Goal: Information Seeking & Learning: Learn about a topic

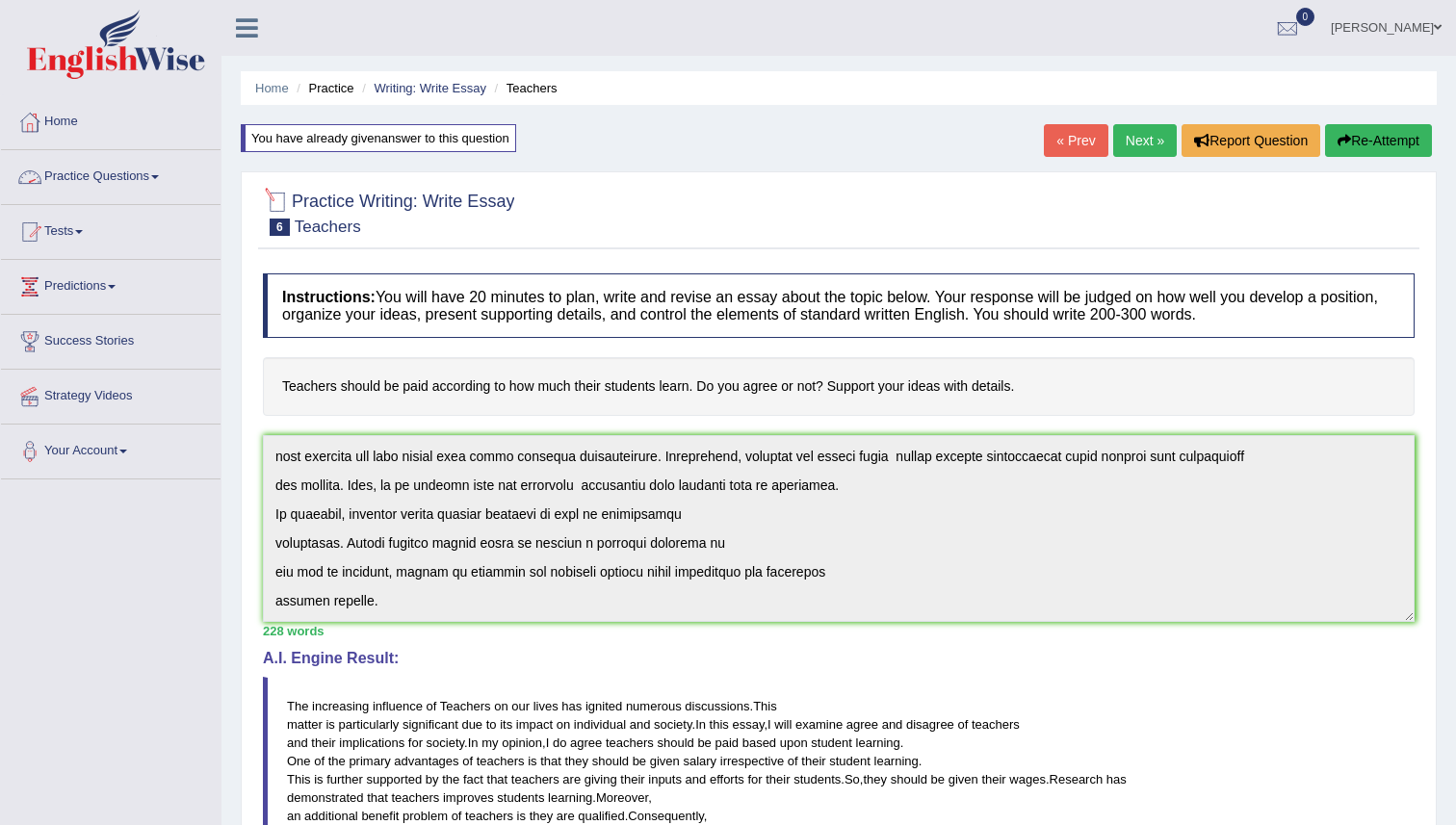
click at [82, 177] on link "Practice Questions" at bounding box center [111, 173] width 220 height 48
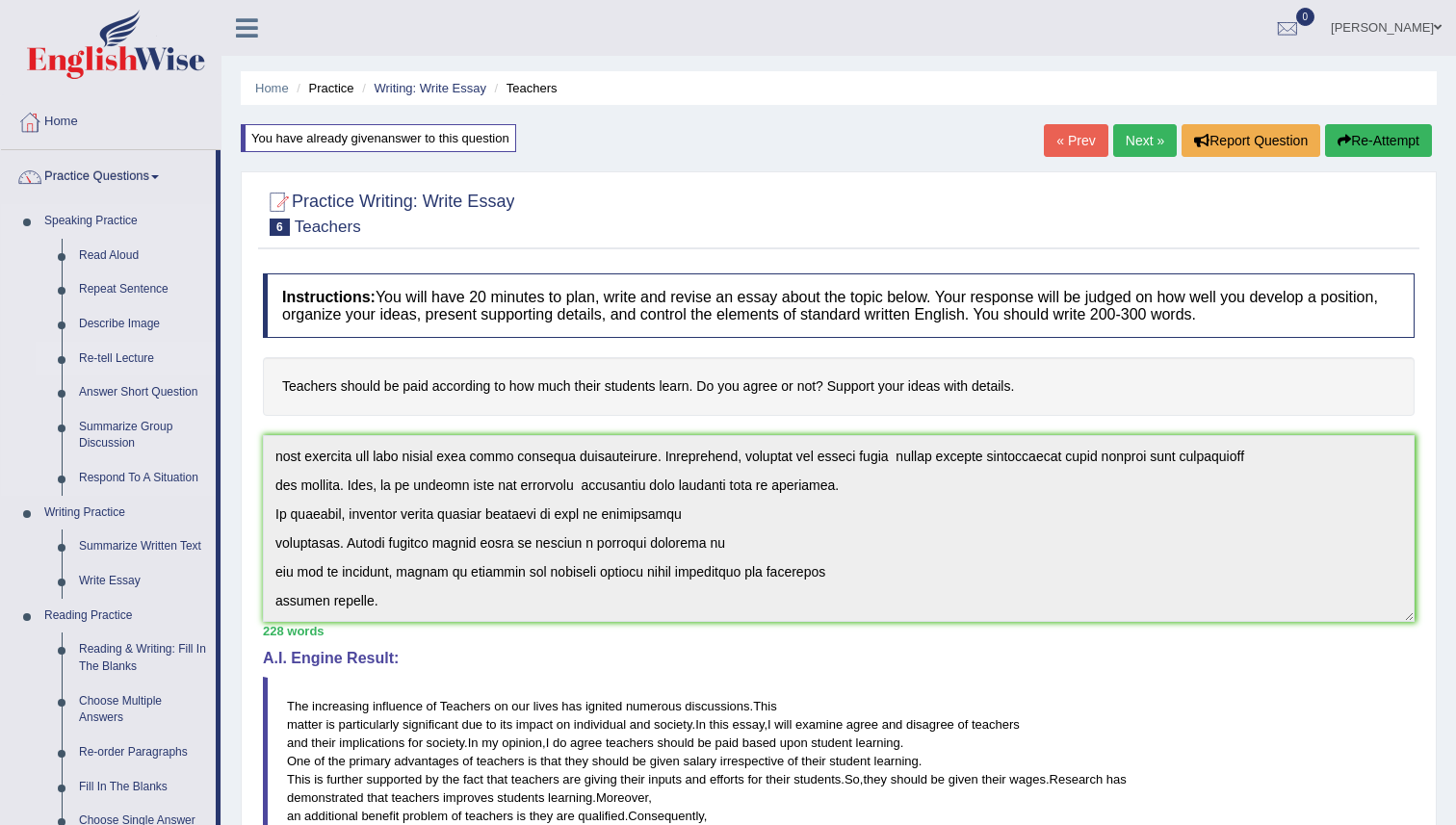
click at [93, 361] on link "Re-tell Lecture" at bounding box center [142, 359] width 145 height 35
click at [102, 355] on link "Re-tell Lecture" at bounding box center [142, 359] width 145 height 35
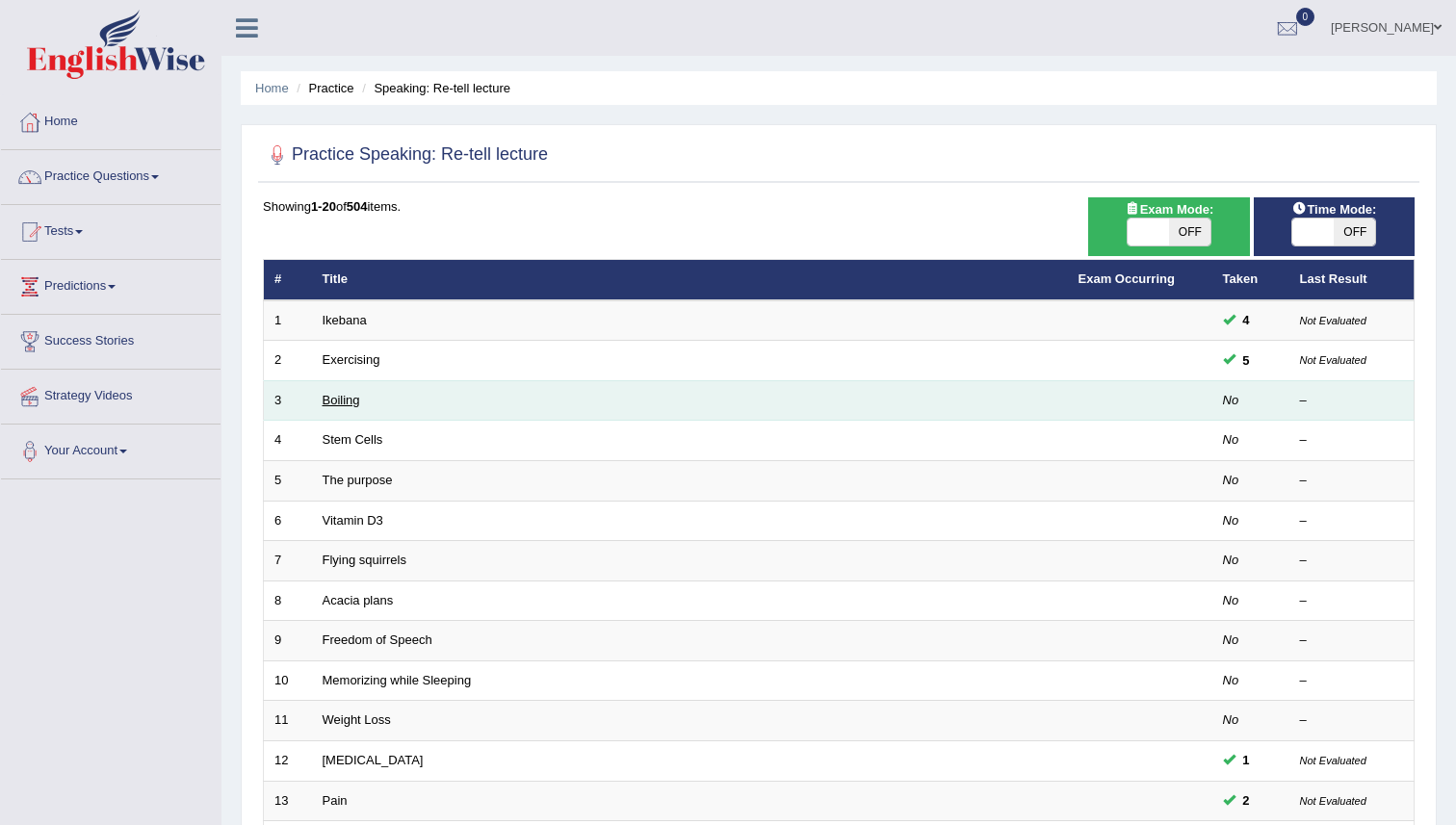
click at [328, 404] on link "Boiling" at bounding box center [341, 400] width 38 height 15
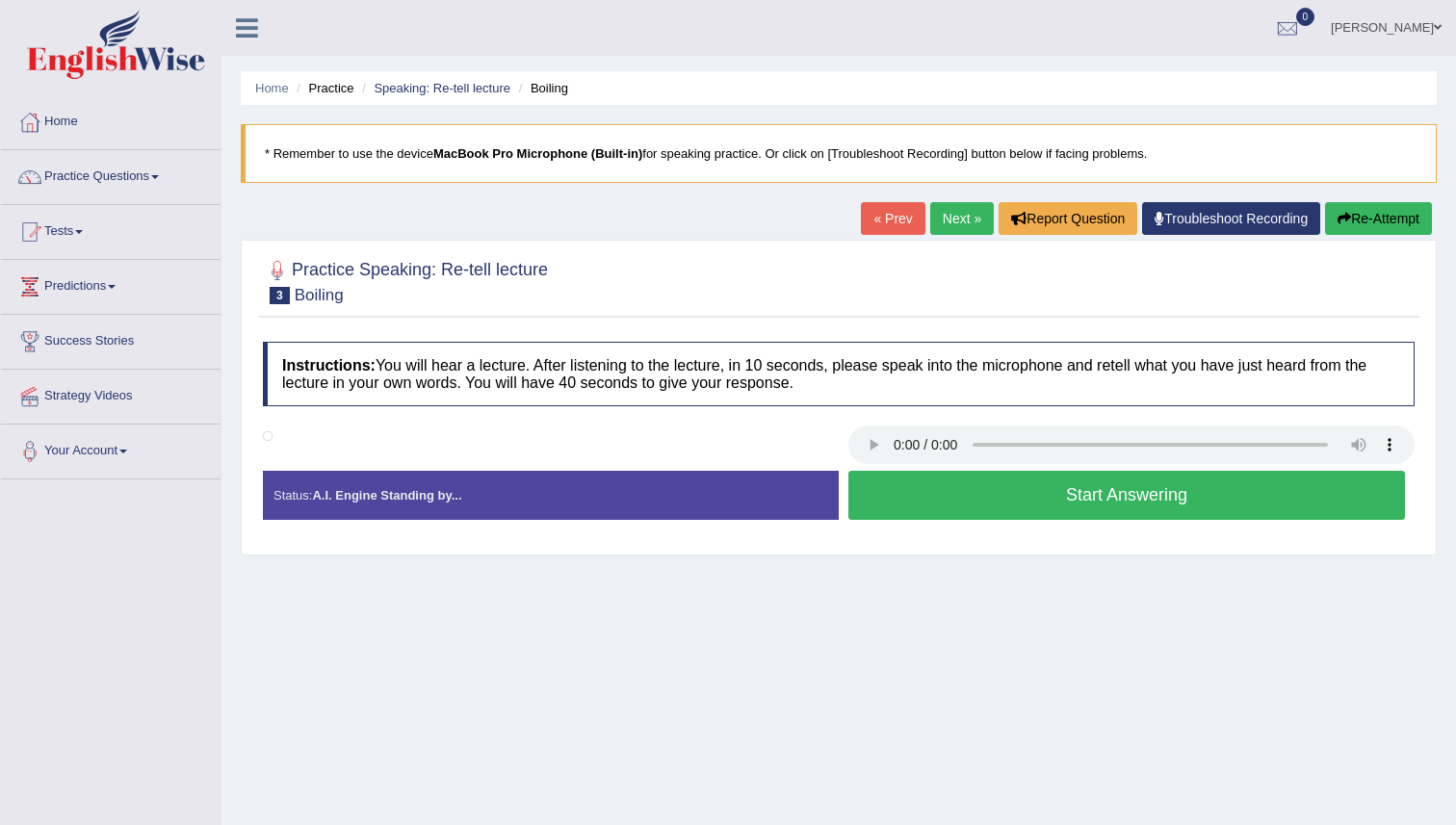
scroll to position [186, 0]
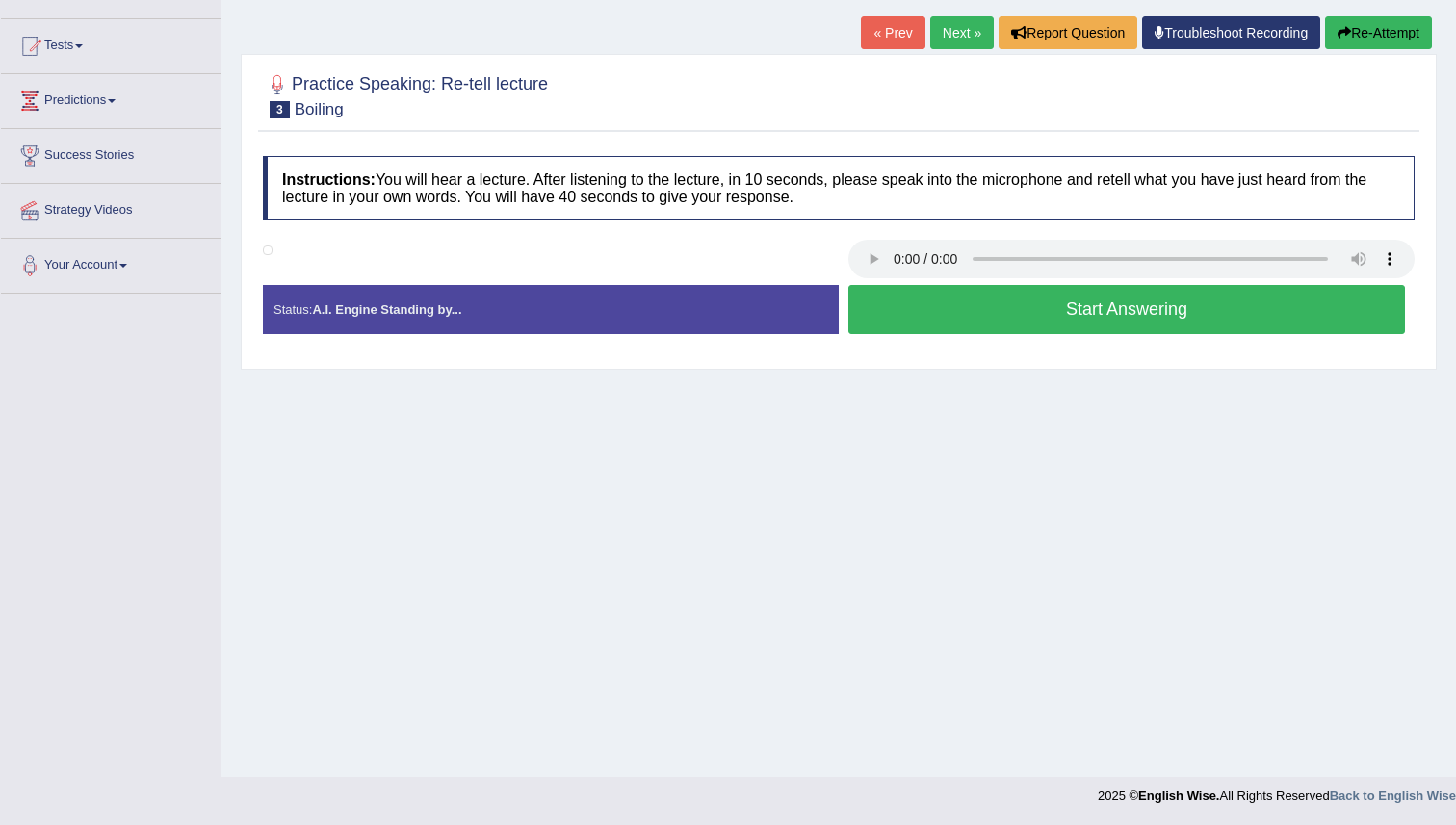
click at [957, 34] on link "Next »" at bounding box center [962, 33] width 63 height 33
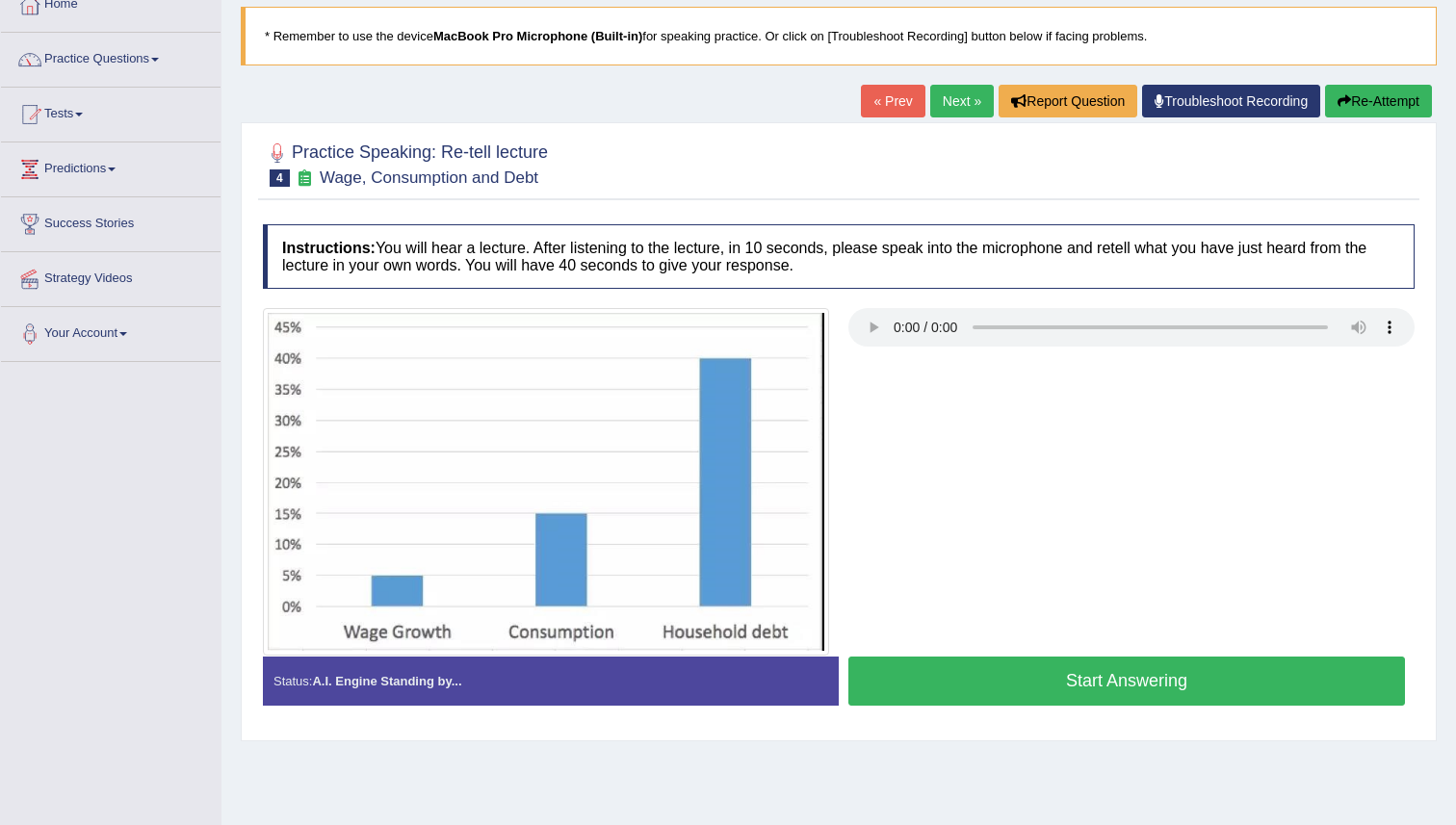
scroll to position [125, 0]
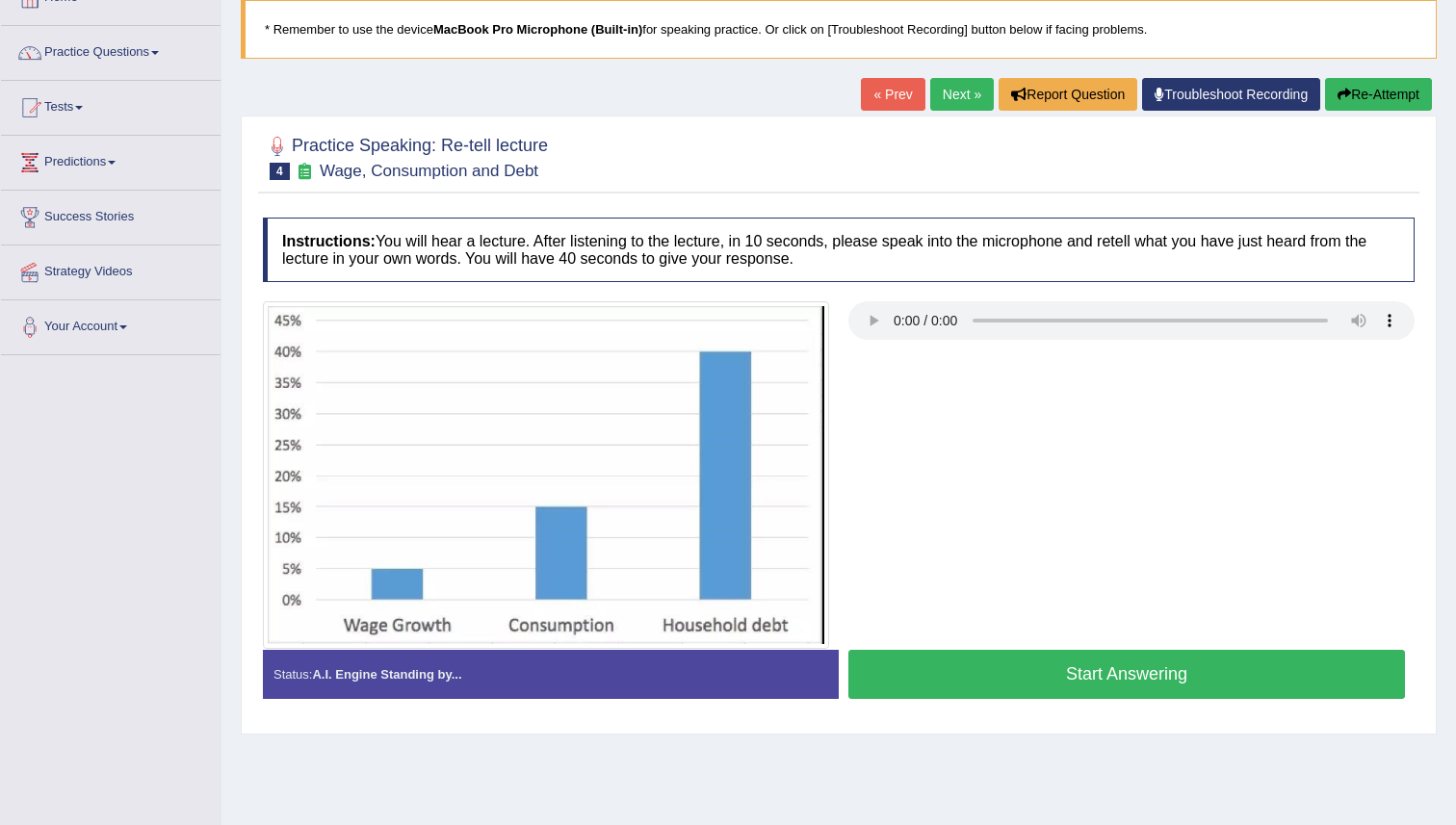
click at [876, 444] on div at bounding box center [838, 475] width 1171 height 346
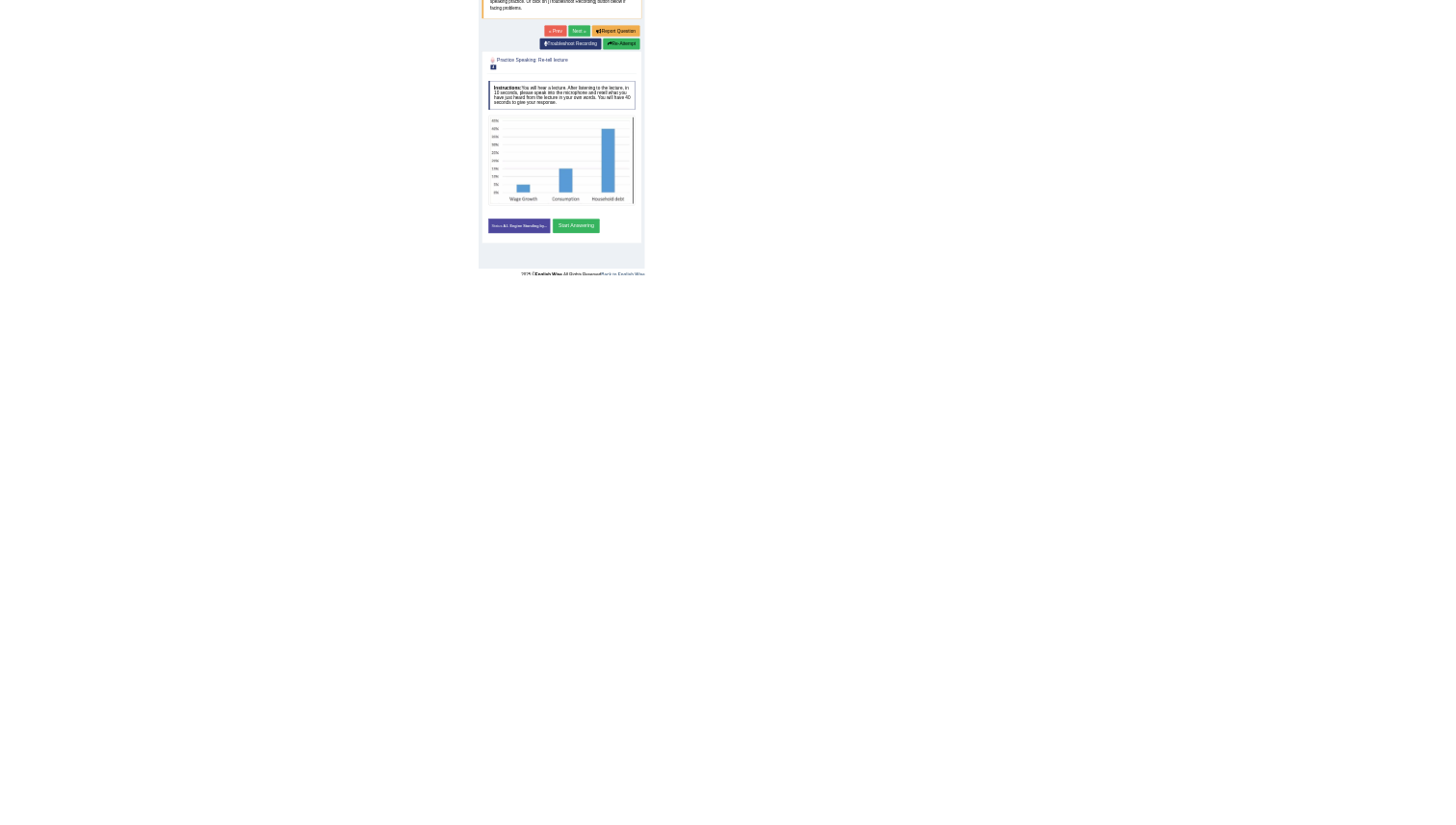
scroll to position [101, 0]
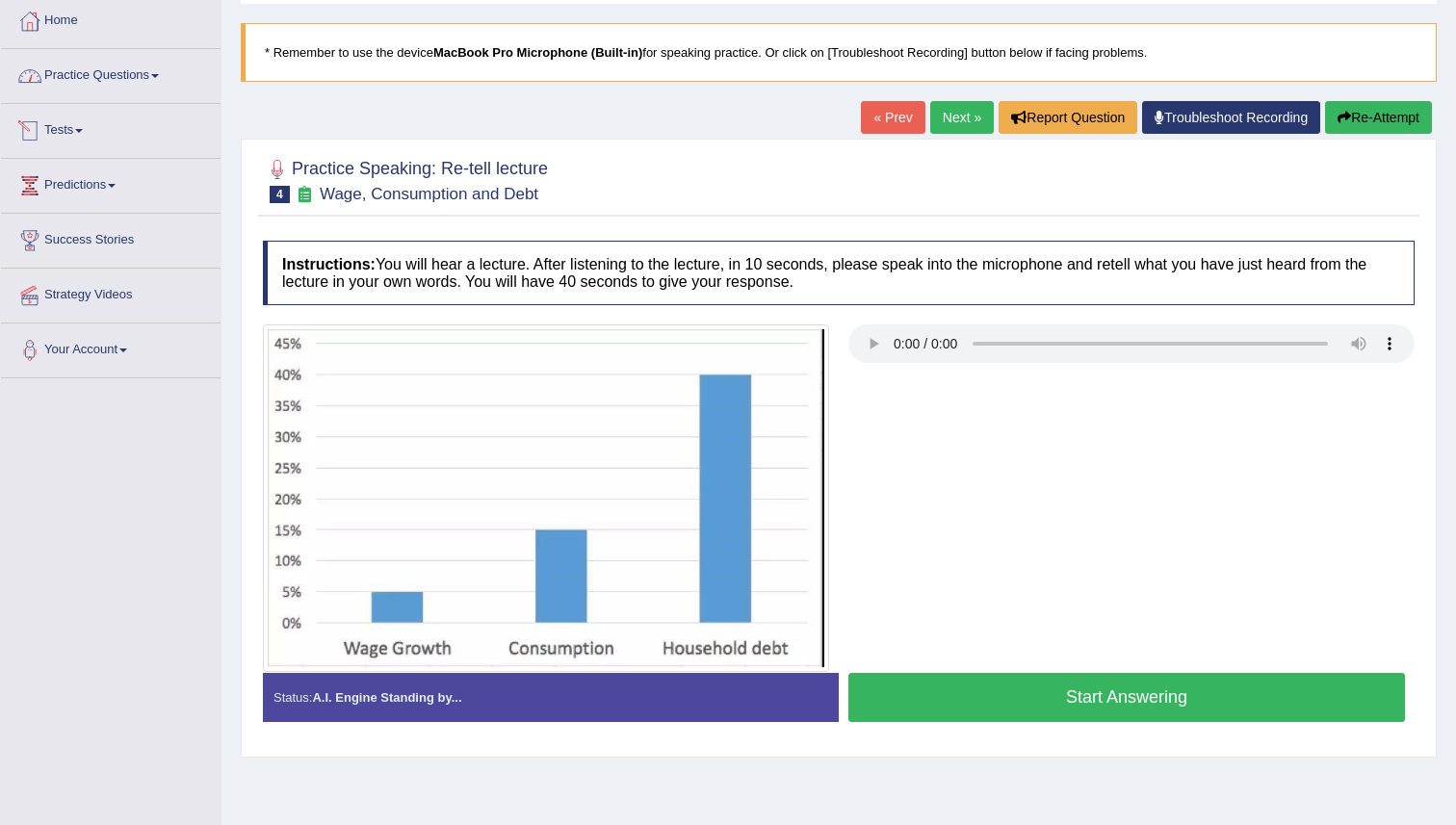
click at [110, 72] on link "Practice Questions" at bounding box center [111, 72] width 220 height 48
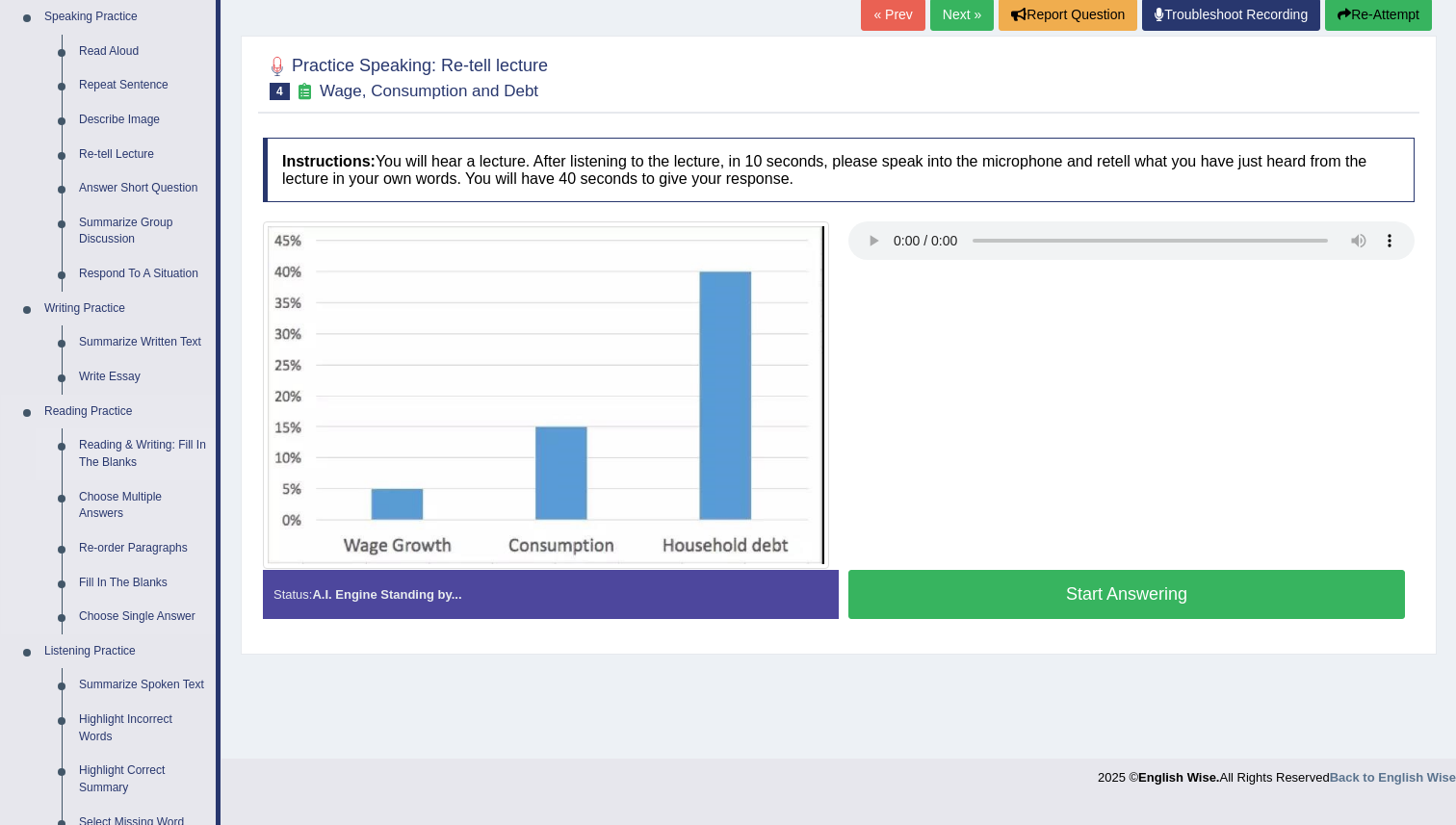
scroll to position [199, 0]
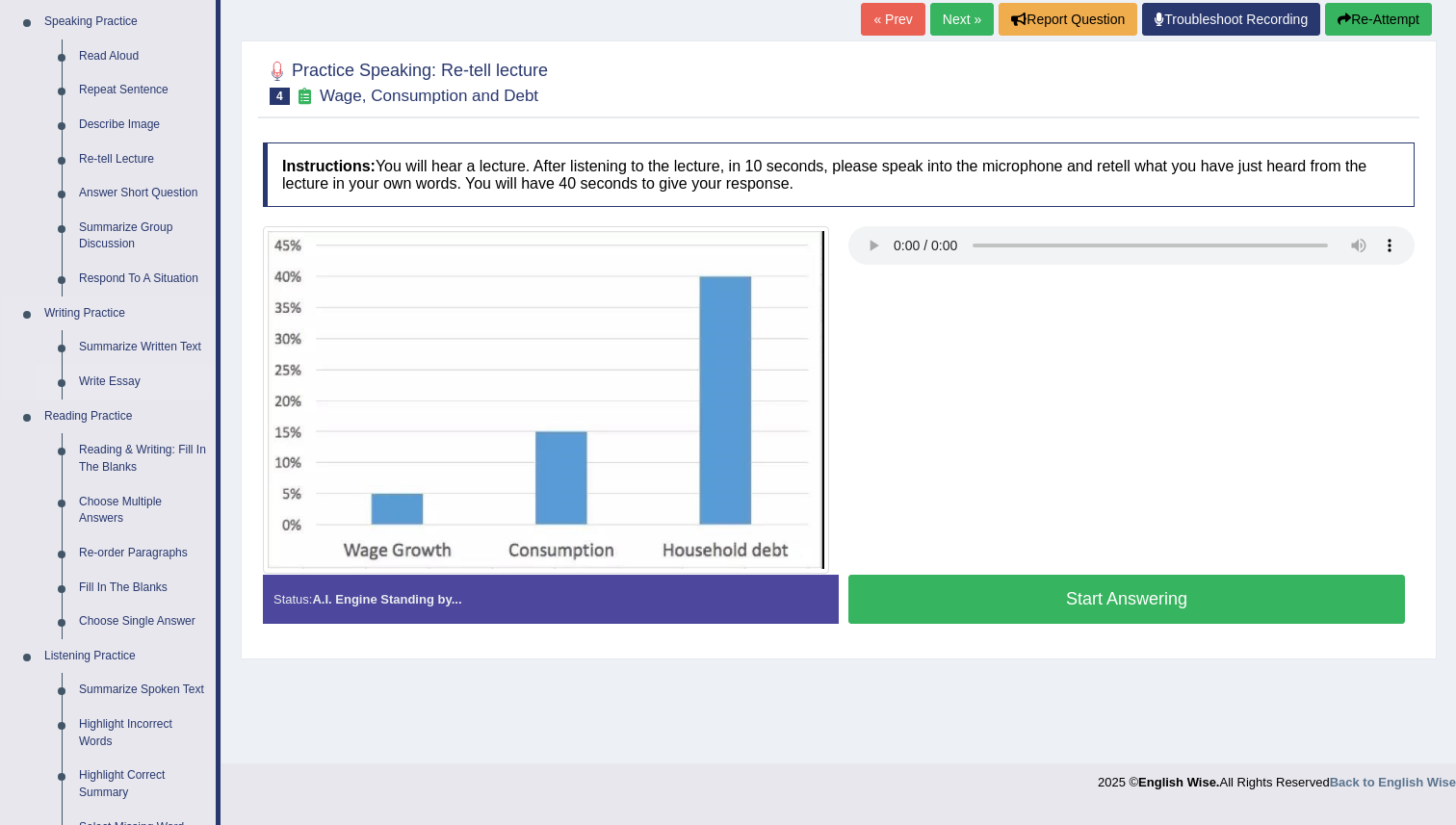
click at [95, 380] on link "Write Essay" at bounding box center [142, 382] width 145 height 35
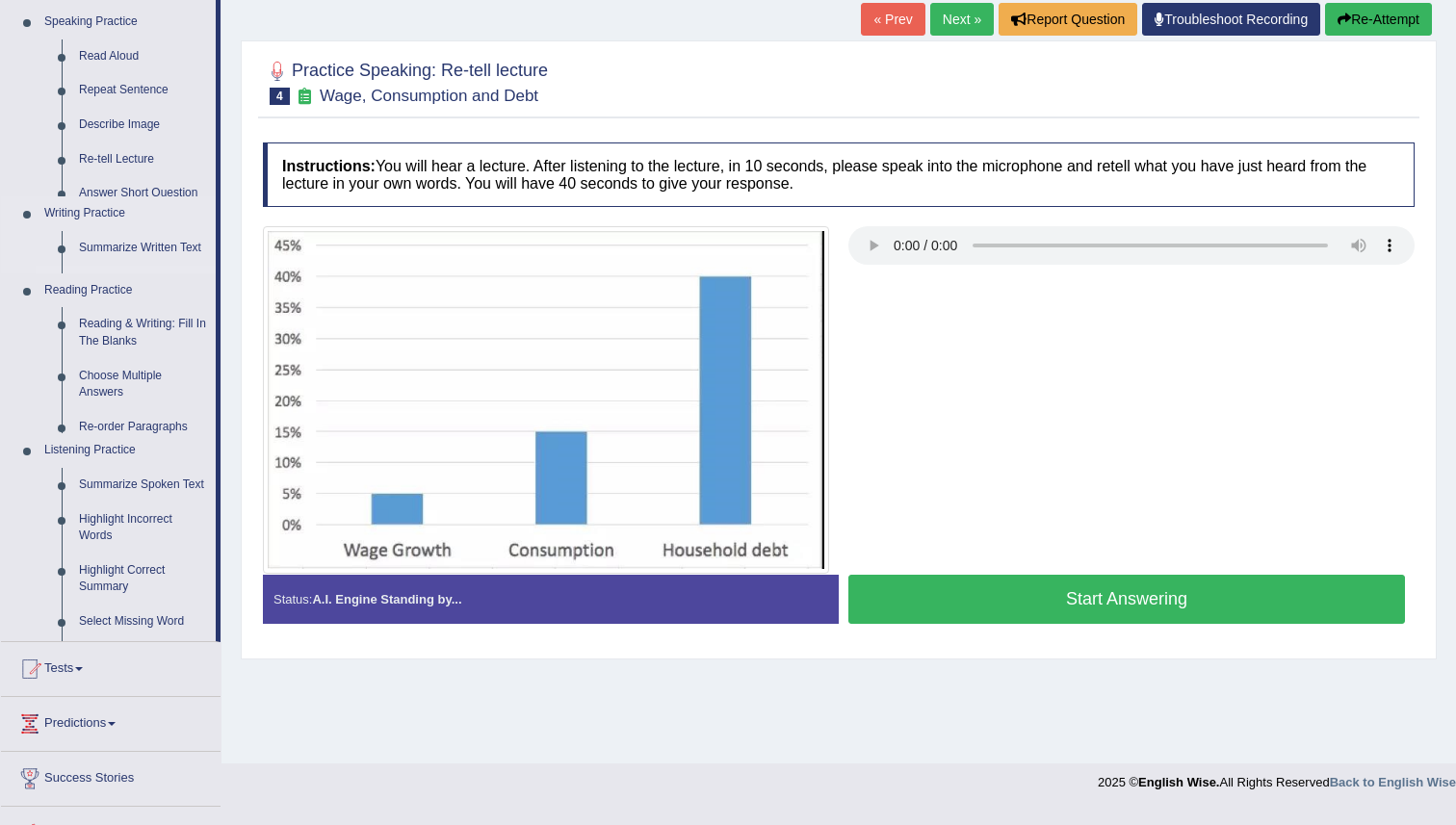
scroll to position [186, 0]
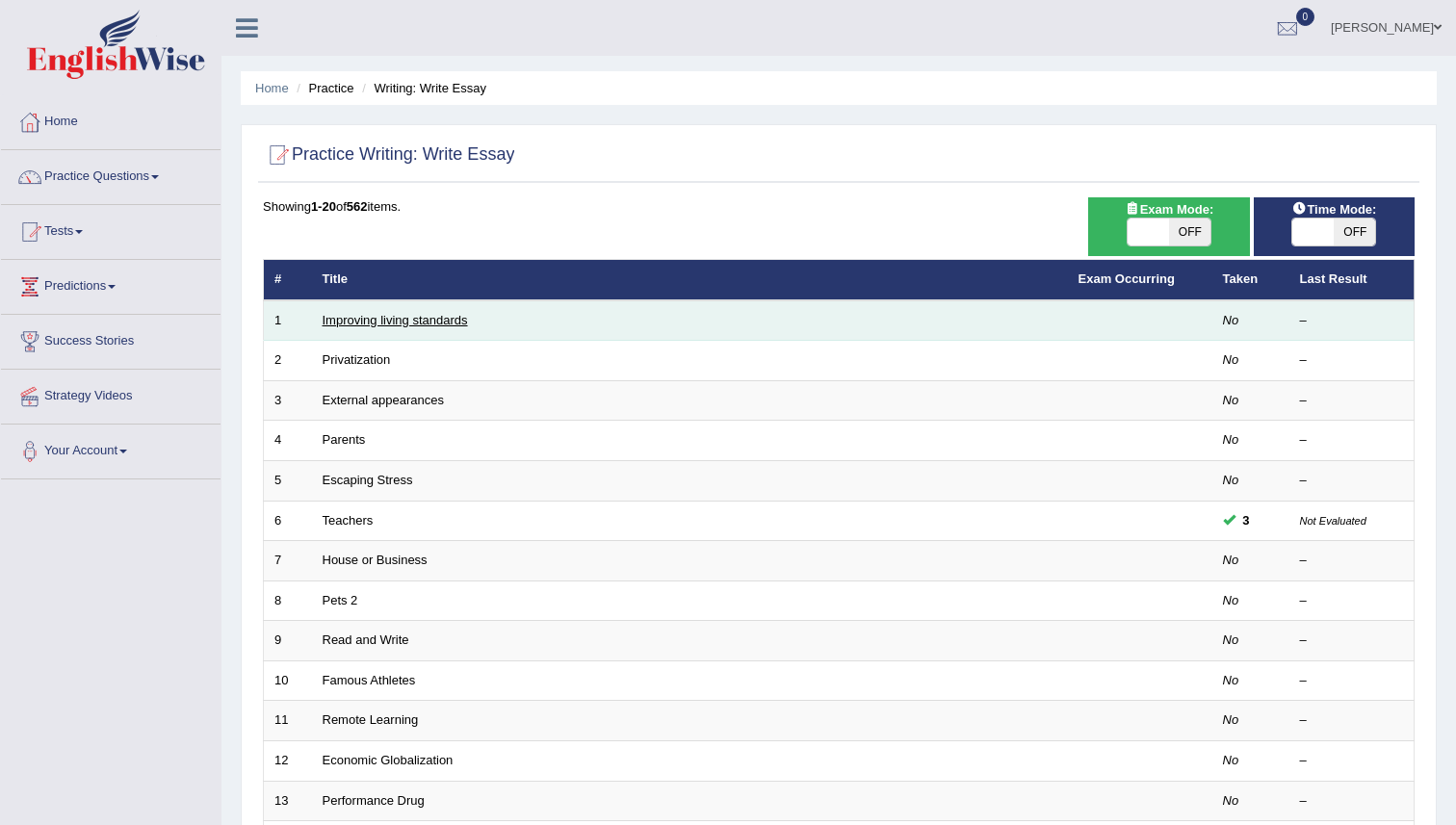
click at [380, 323] on link "Improving living standards" at bounding box center [394, 320] width 145 height 15
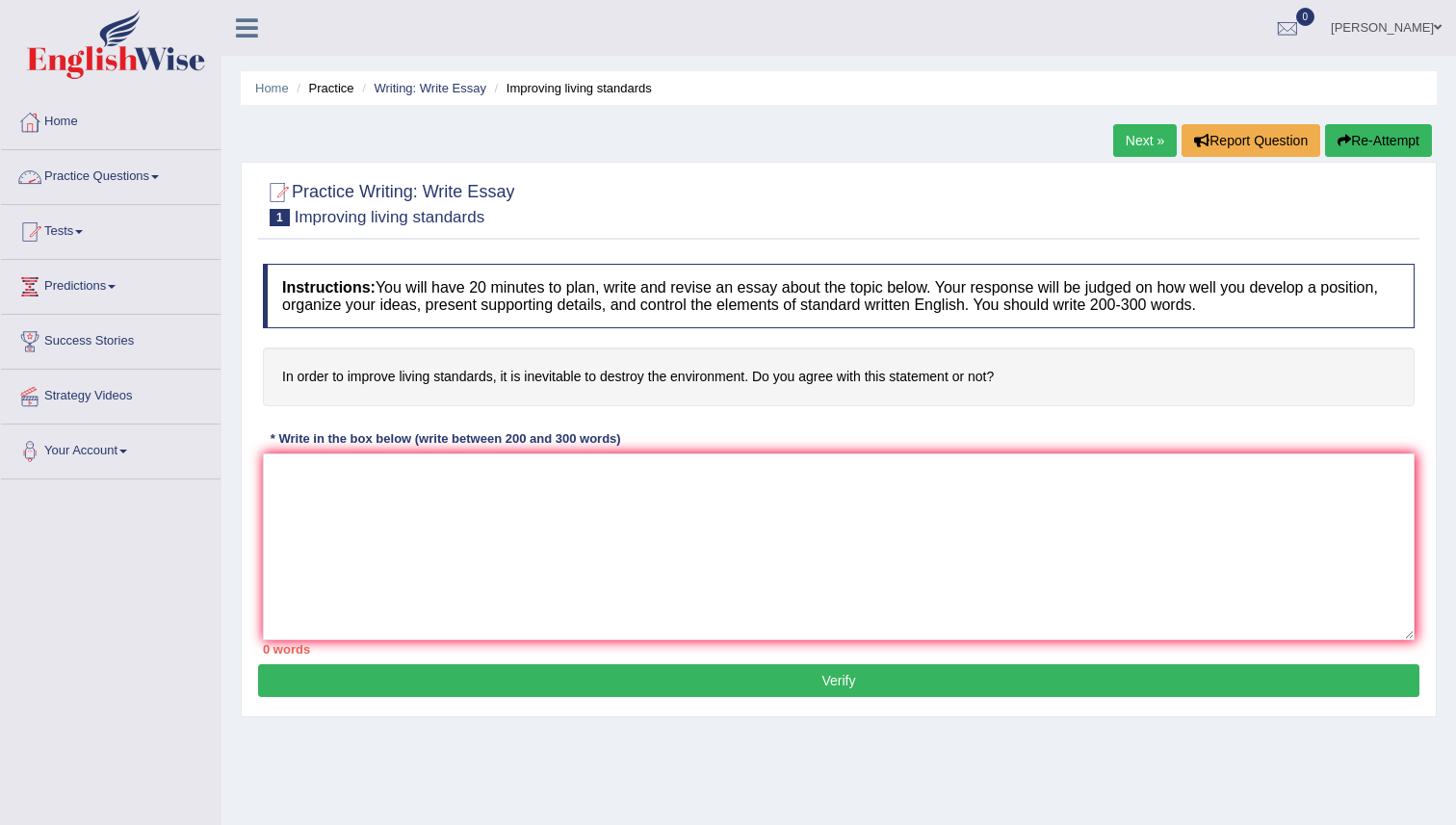
click at [62, 174] on link "Practice Questions" at bounding box center [111, 173] width 220 height 48
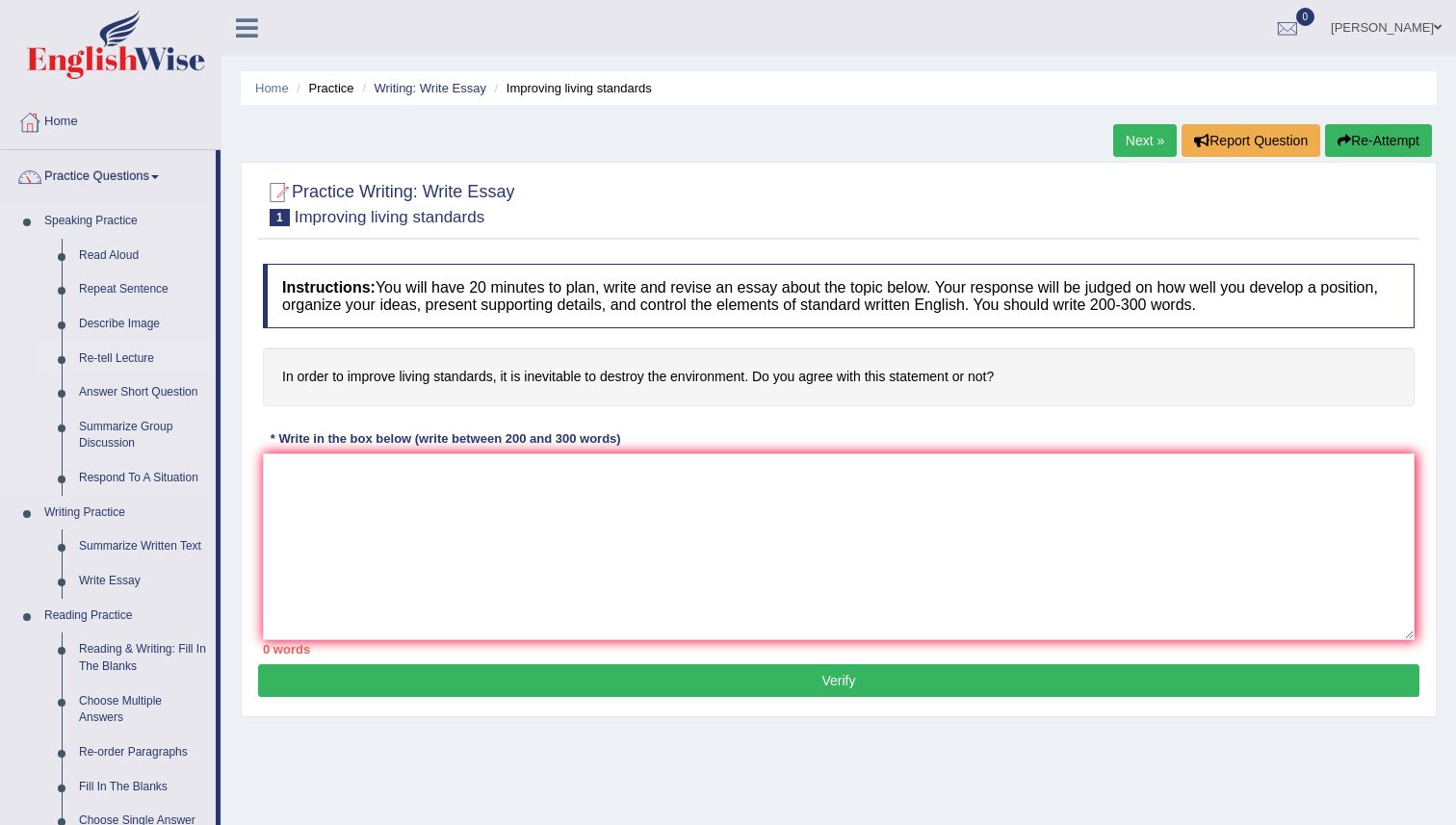
click at [104, 355] on link "Re-tell Lecture" at bounding box center [142, 359] width 145 height 35
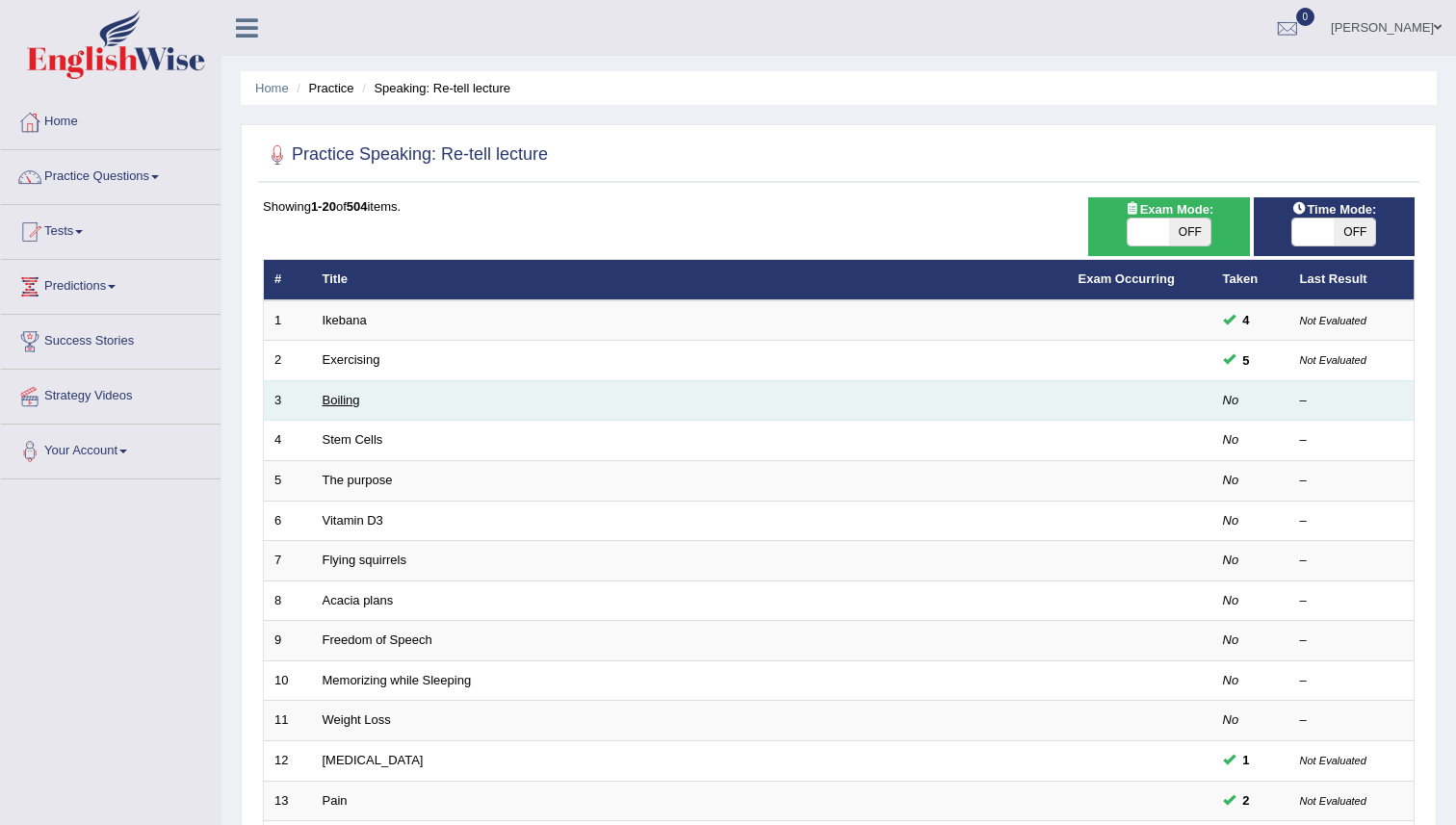
click at [344, 396] on link "Boiling" at bounding box center [341, 400] width 38 height 15
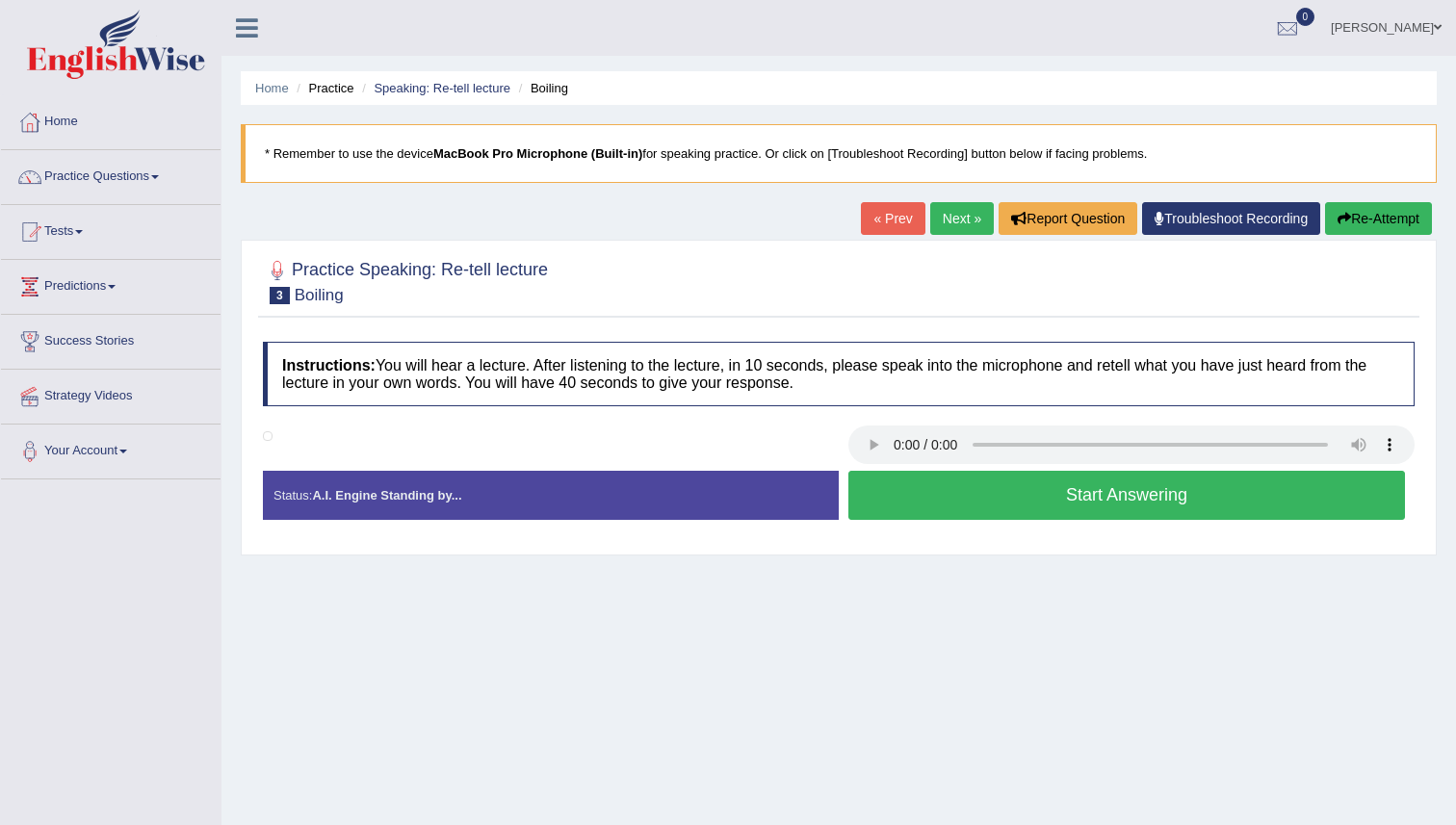
click at [941, 214] on link "Next »" at bounding box center [962, 219] width 63 height 33
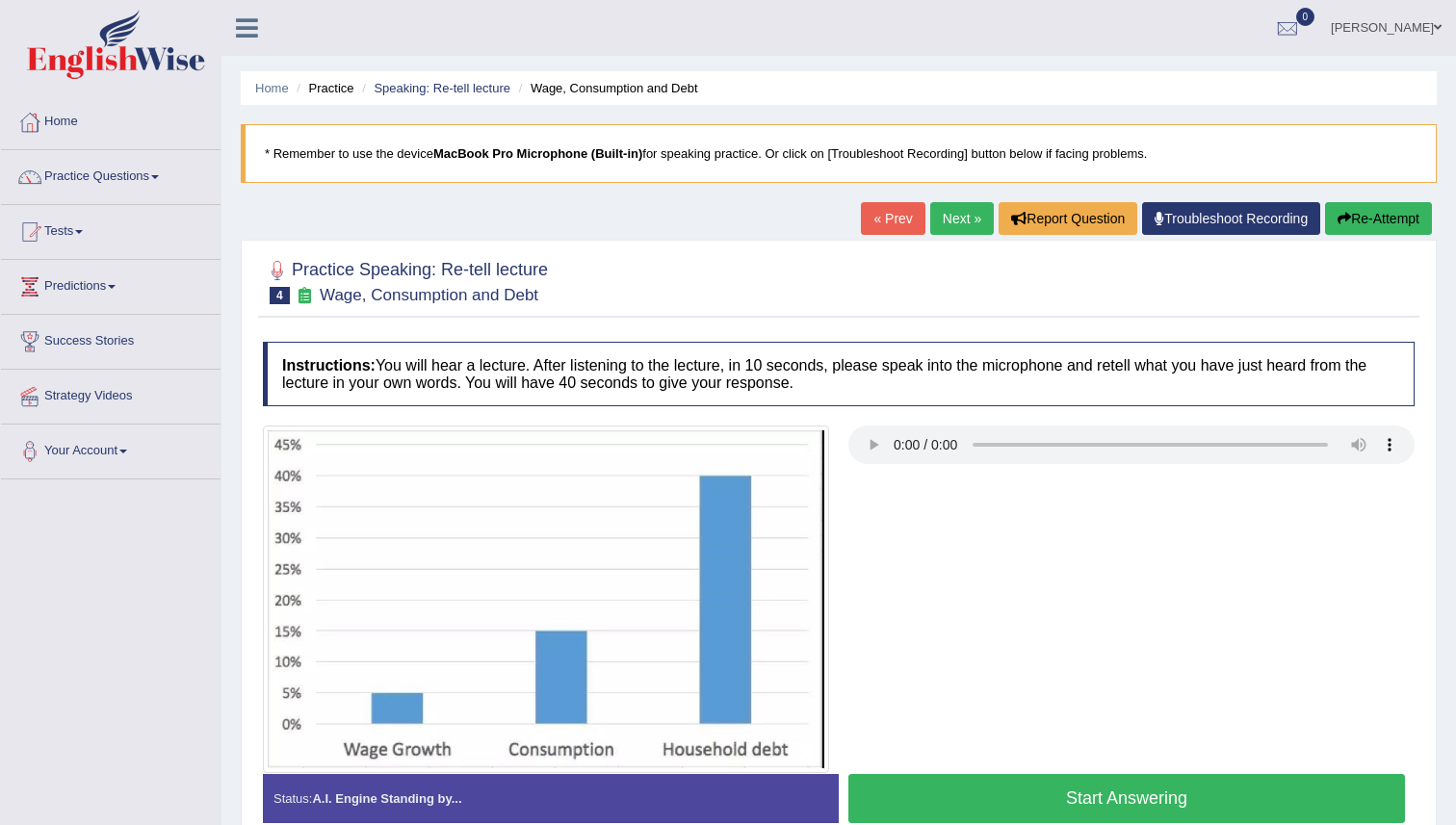
click at [930, 206] on link "Next »" at bounding box center [962, 219] width 63 height 33
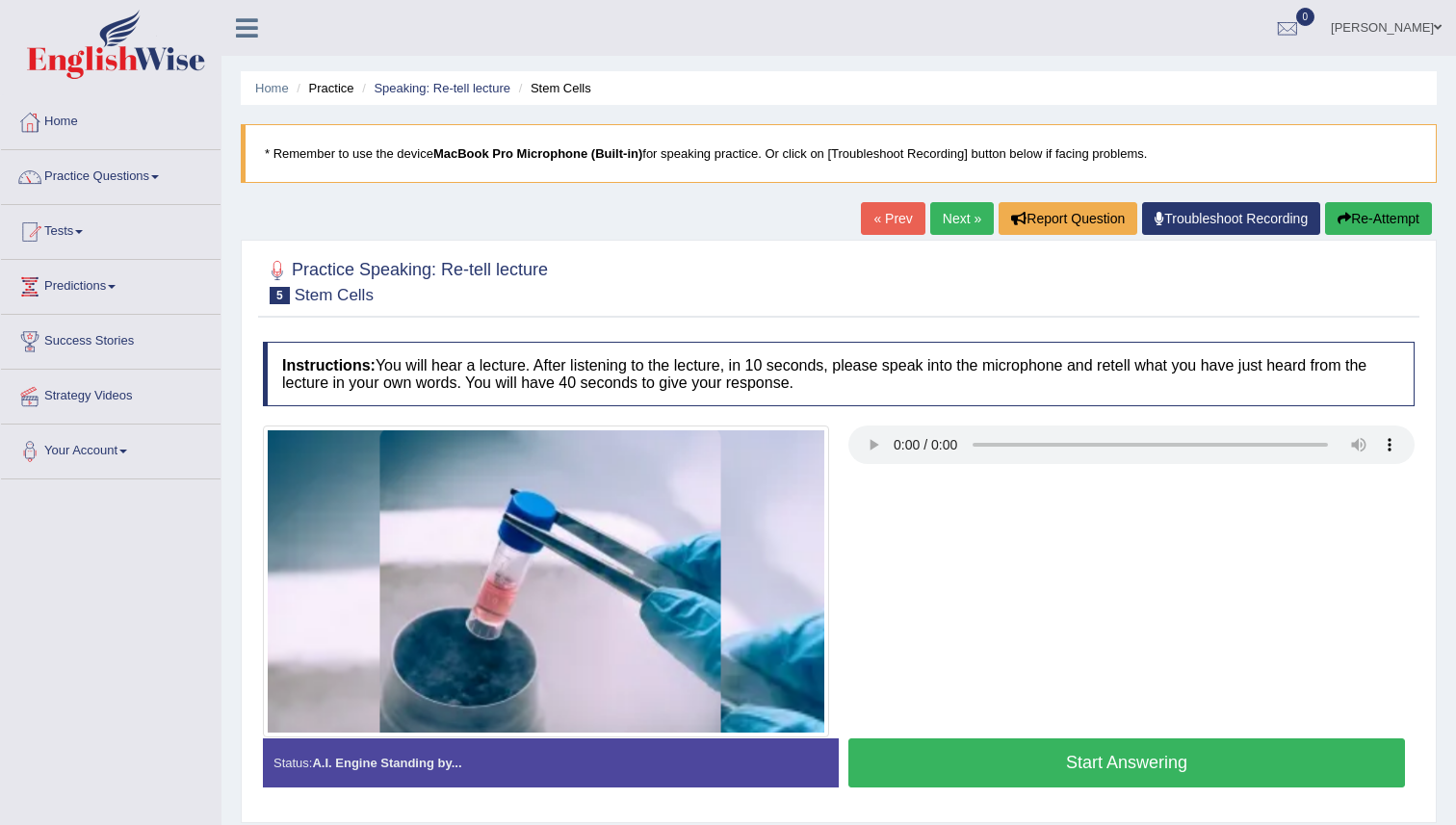
click at [718, 387] on h4 "Instructions: You will hear a lecture. After listening to the lecture, in 10 se…" at bounding box center [838, 374] width 1151 height 64
click at [936, 214] on link "Next »" at bounding box center [962, 219] width 63 height 33
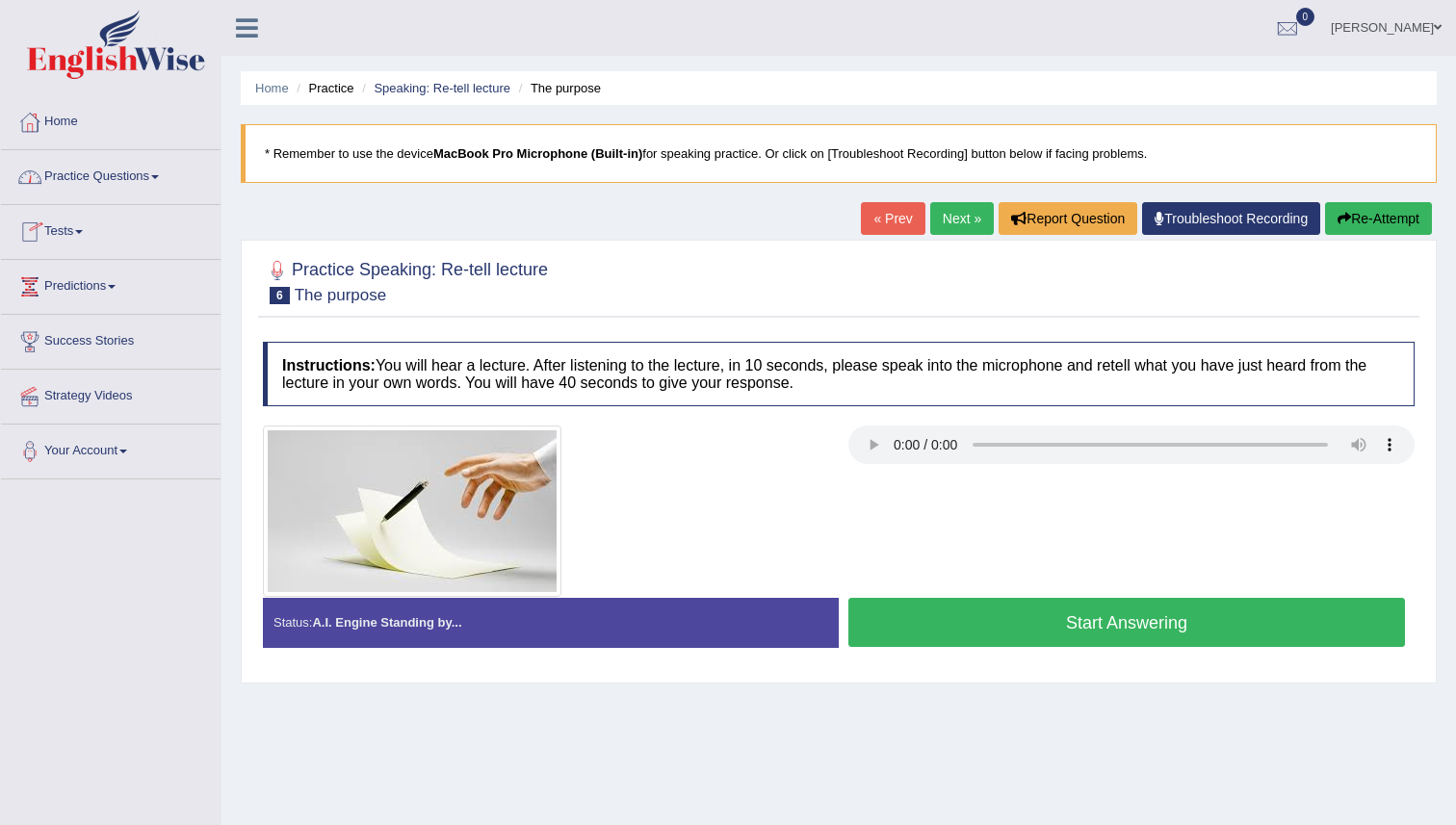
click at [72, 179] on link "Practice Questions" at bounding box center [111, 173] width 220 height 48
